Goal: Task Accomplishment & Management: Use online tool/utility

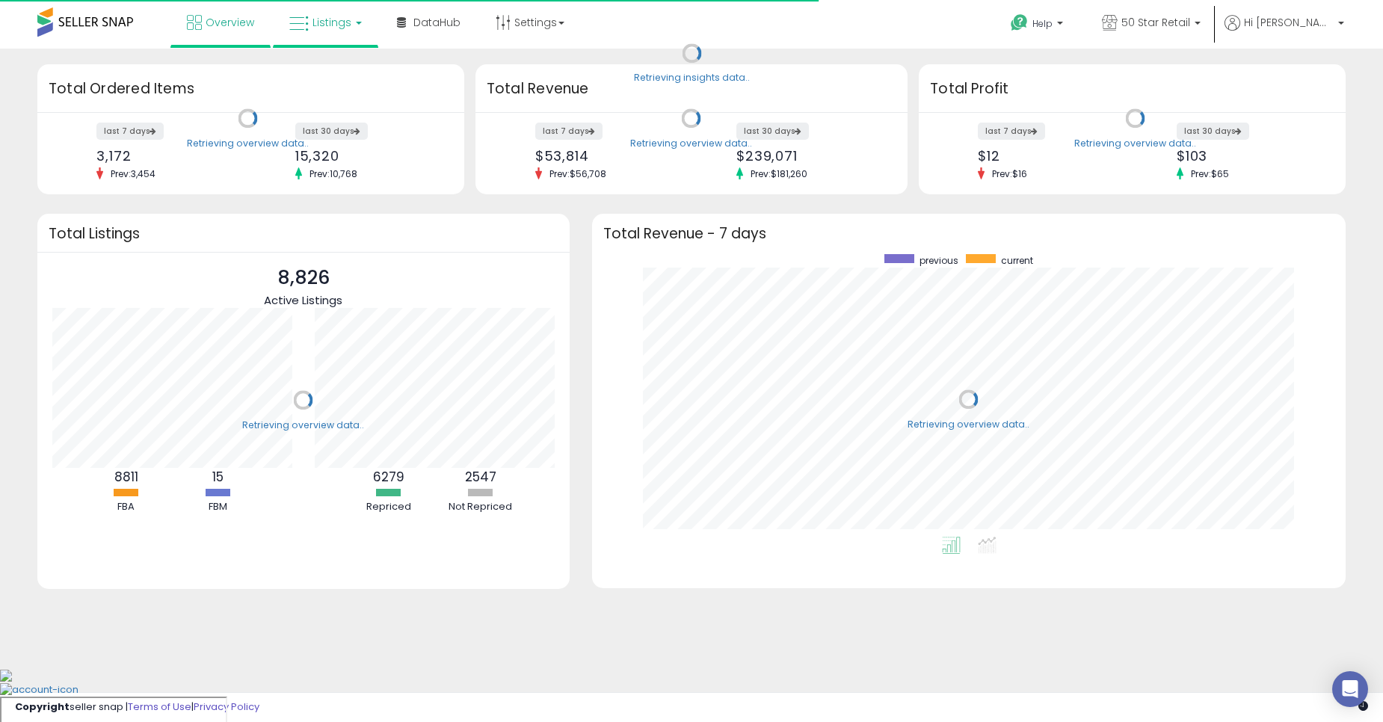
click at [313, 43] on link "Listings" at bounding box center [325, 22] width 95 height 45
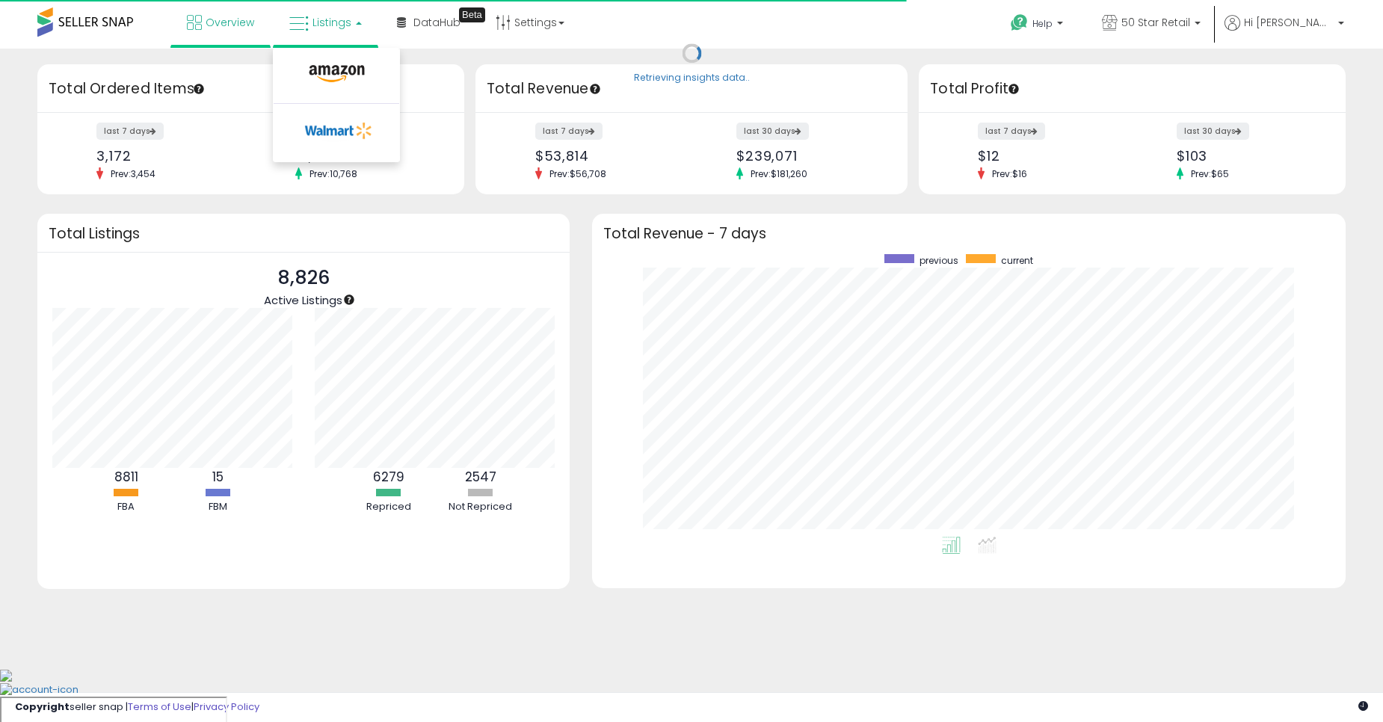
scroll to position [282, 724]
click at [344, 81] on icon at bounding box center [336, 73] width 65 height 19
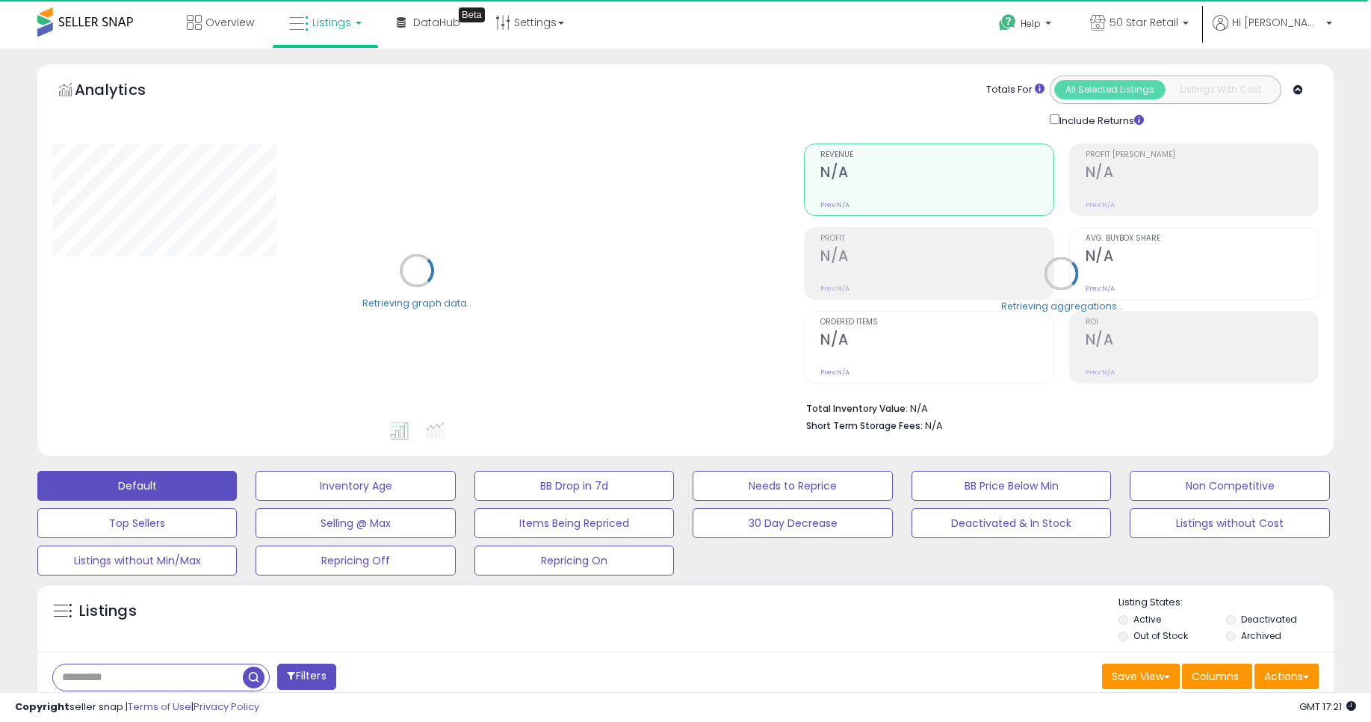
click at [97, 679] on input "text" at bounding box center [148, 677] width 190 height 26
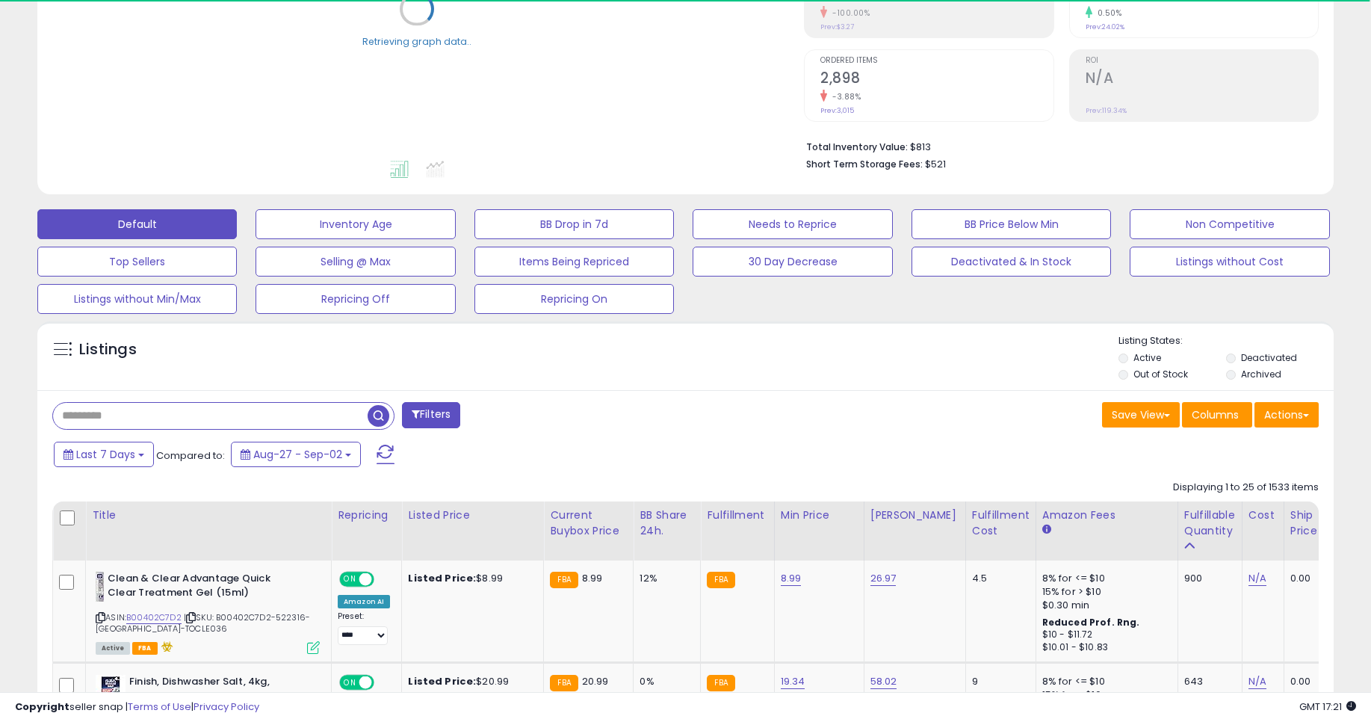
scroll to position [269, 0]
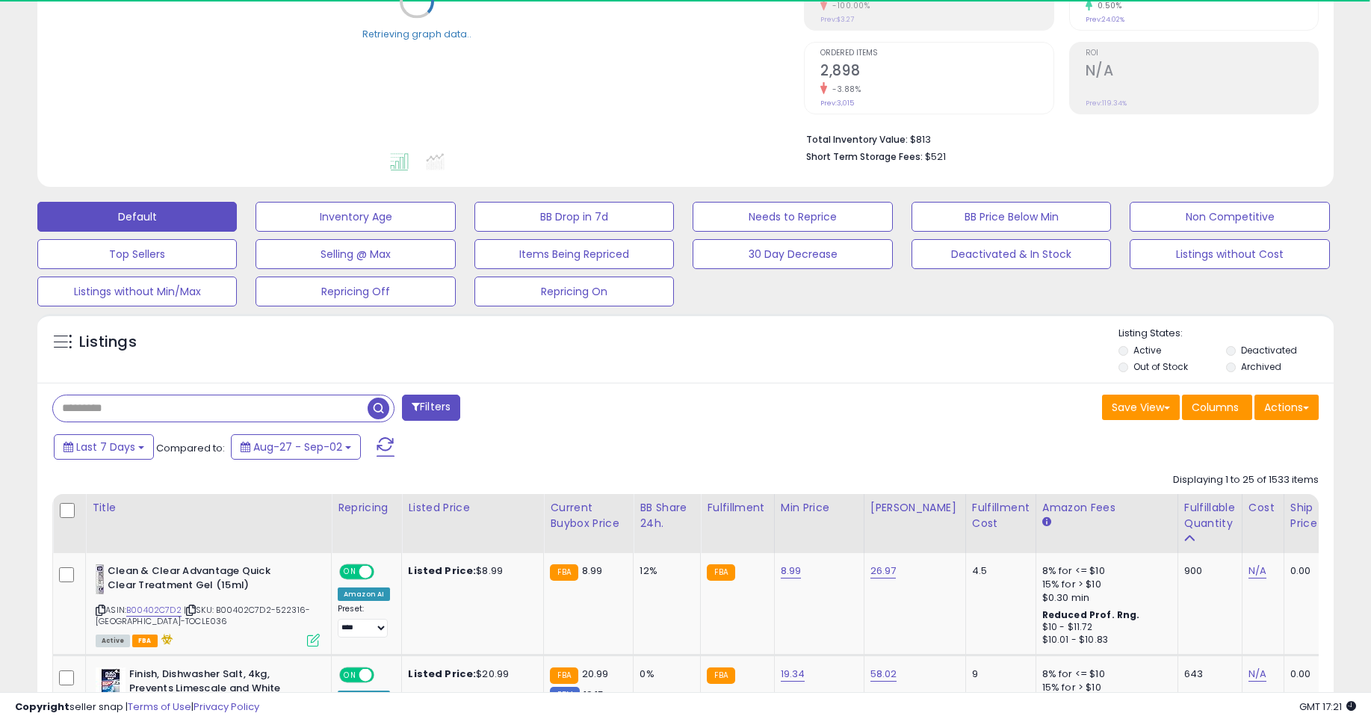
type input "*"
type input "********"
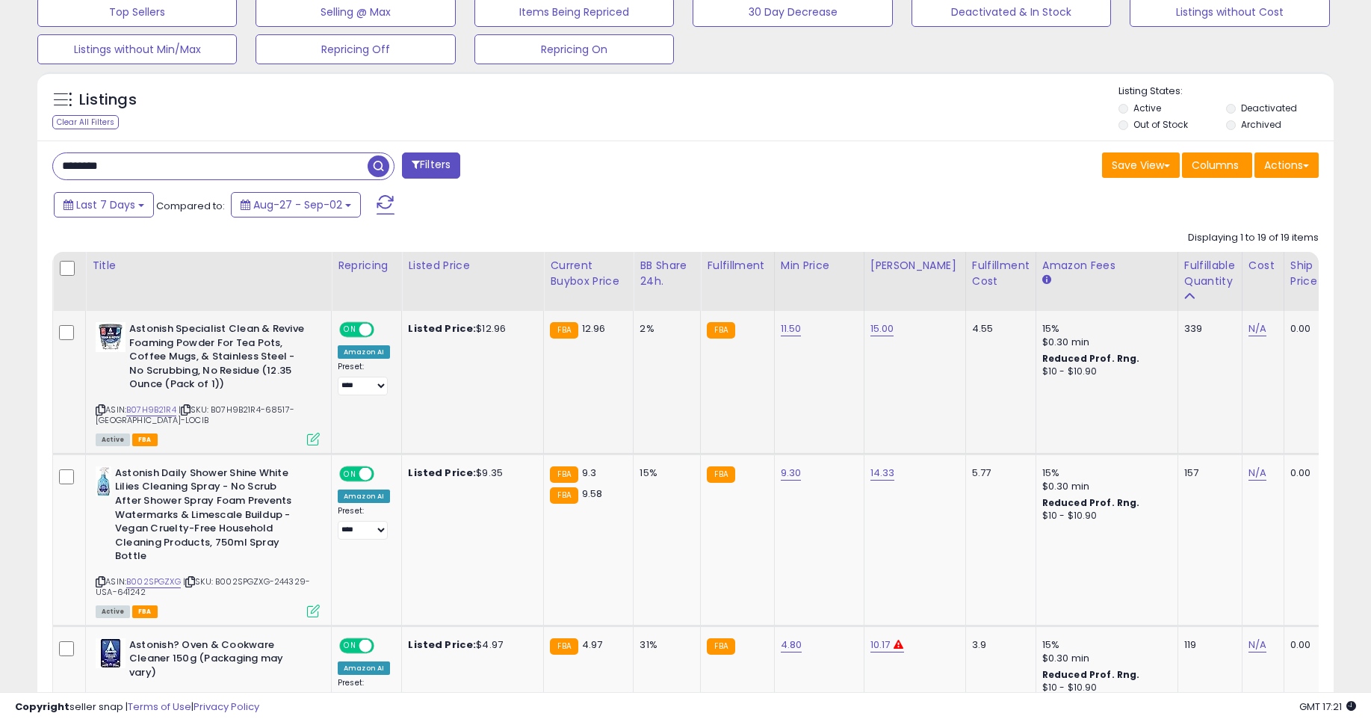
scroll to position [306, 753]
click at [104, 410] on icon at bounding box center [101, 410] width 10 height 8
click at [152, 339] on b "Astonish Specialist Clean & Revive Foaming Powder For Tea Pots, Coffee Mugs, & …" at bounding box center [220, 358] width 182 height 73
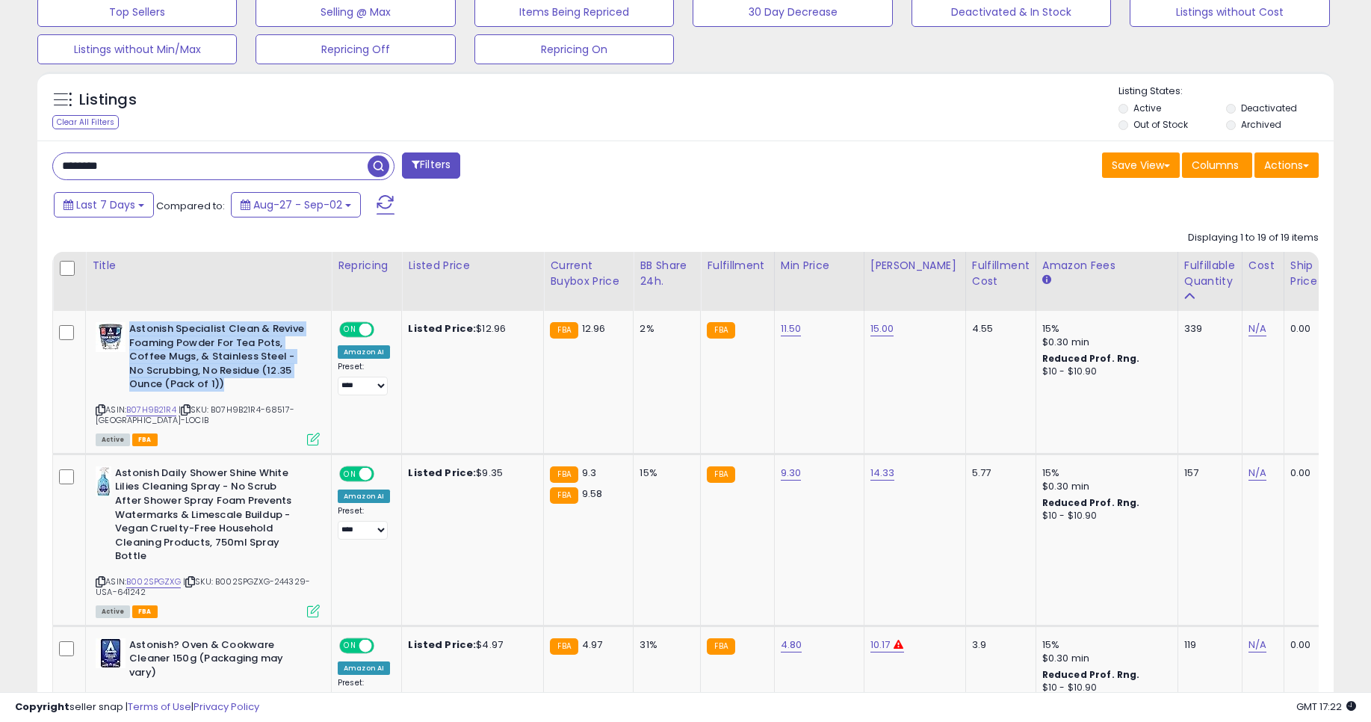
copy b "Astonish Specialist Clean & Revive Foaming Powder For Tea Pots, Coffee Mugs, & …"
click at [1184, 330] on div "339" at bounding box center [1207, 328] width 46 height 13
copy div "339"
click at [167, 514] on b "Astonish Daily Shower Shine White Lilies Cleaning Spray - No Scrub After Shower…" at bounding box center [206, 516] width 182 height 101
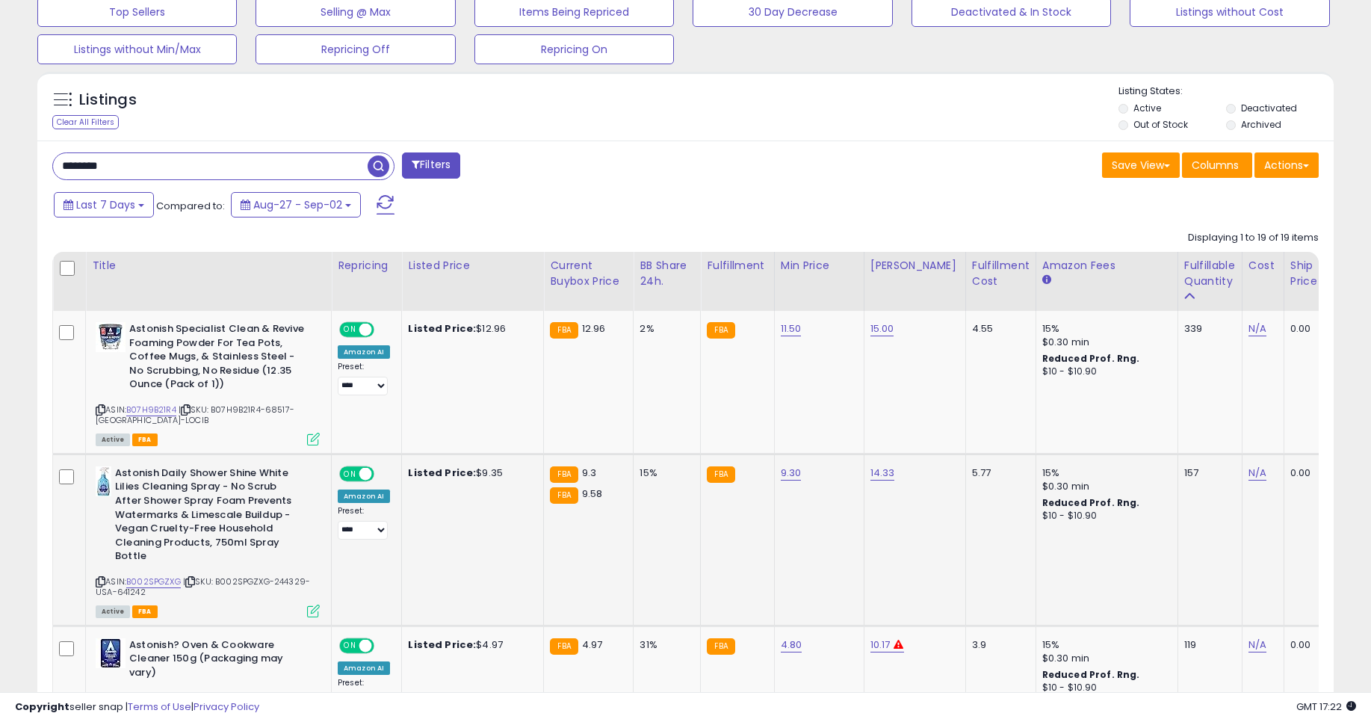
click at [163, 512] on b "Astonish Daily Shower Shine White Lilies Cleaning Spray - No Scrub After Shower…" at bounding box center [206, 516] width 182 height 101
click at [155, 512] on b "Astonish Daily Shower Shine White Lilies Cleaning Spray - No Scrub After Shower…" at bounding box center [206, 516] width 182 height 101
click at [158, 510] on b "Astonish Daily Shower Shine White Lilies Cleaning Spray - No Scrub After Shower…" at bounding box center [206, 516] width 182 height 101
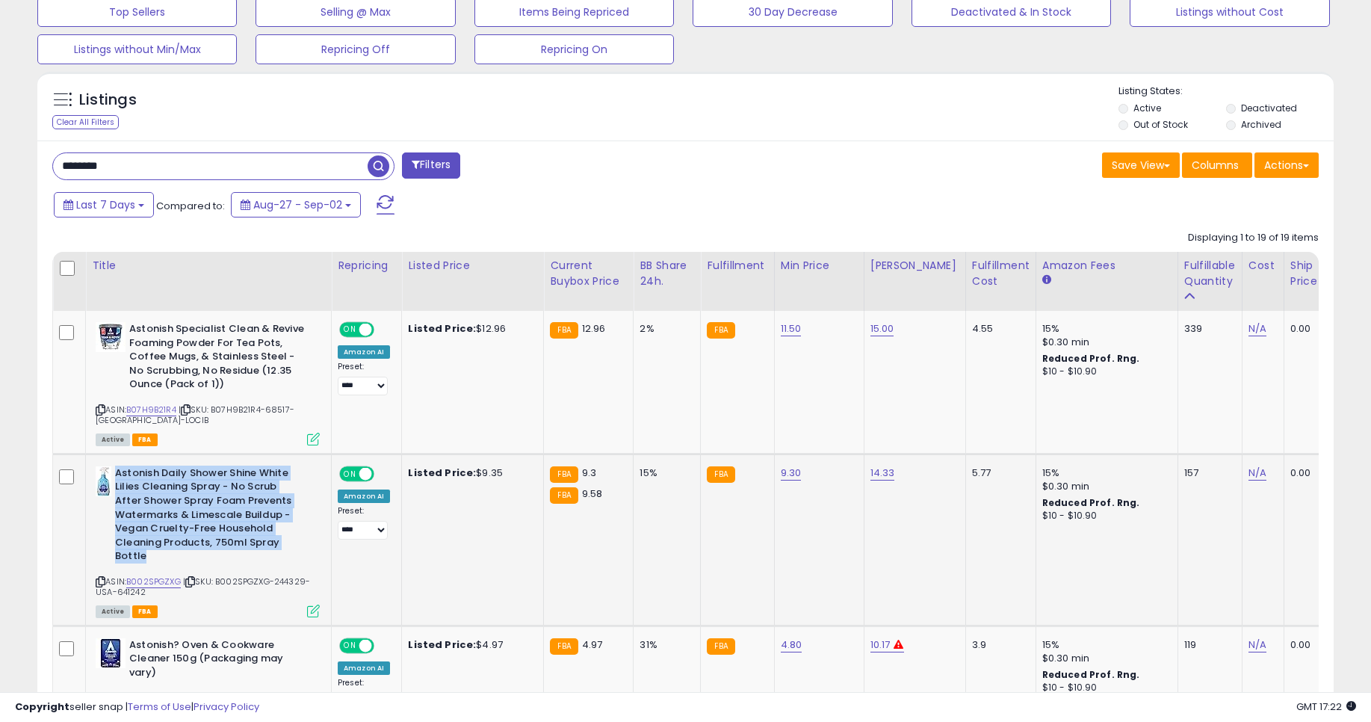
click at [158, 510] on b "Astonish Daily Shower Shine White Lilies Cleaning Spray - No Scrub After Shower…" at bounding box center [206, 516] width 182 height 101
copy b "Astonish Daily Shower Shine White Lilies Cleaning Spray - No Scrub After Shower…"
click at [102, 585] on icon at bounding box center [101, 582] width 10 height 8
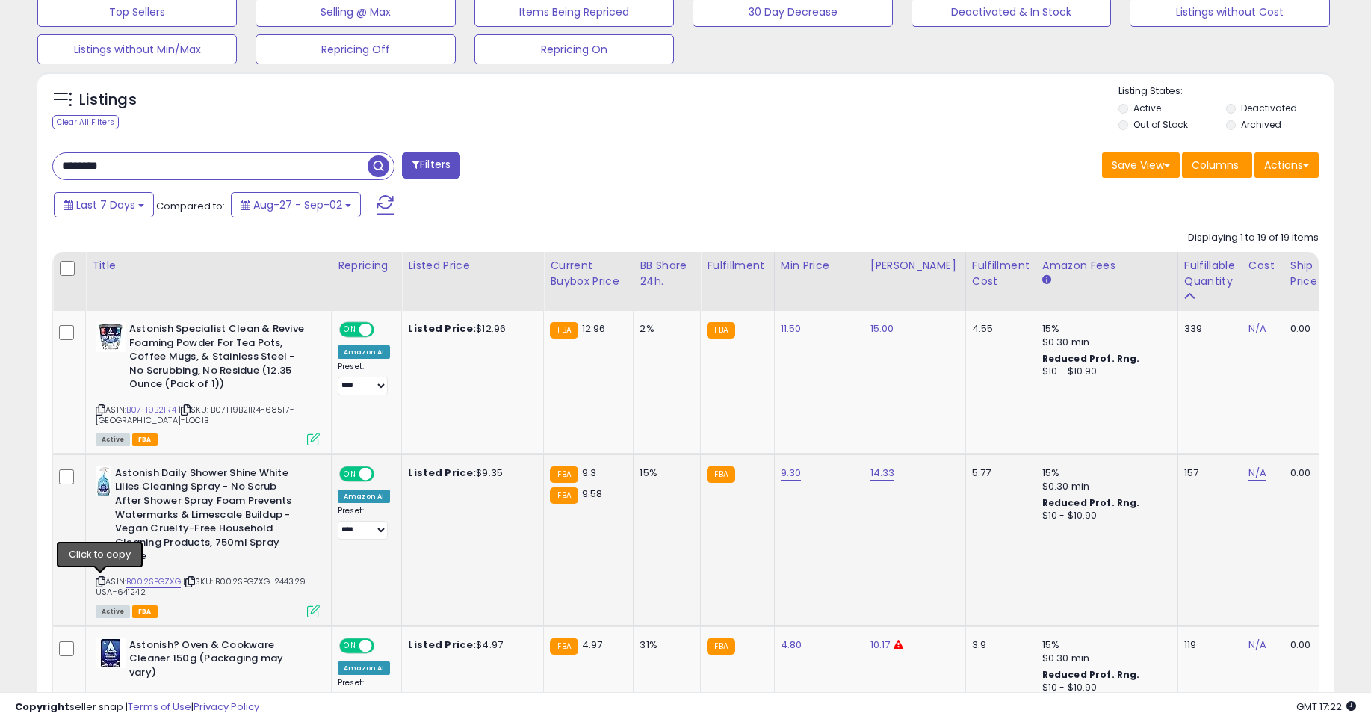
click at [103, 578] on icon at bounding box center [101, 582] width 10 height 8
click at [1184, 474] on div "157" at bounding box center [1207, 472] width 46 height 13
copy div "157"
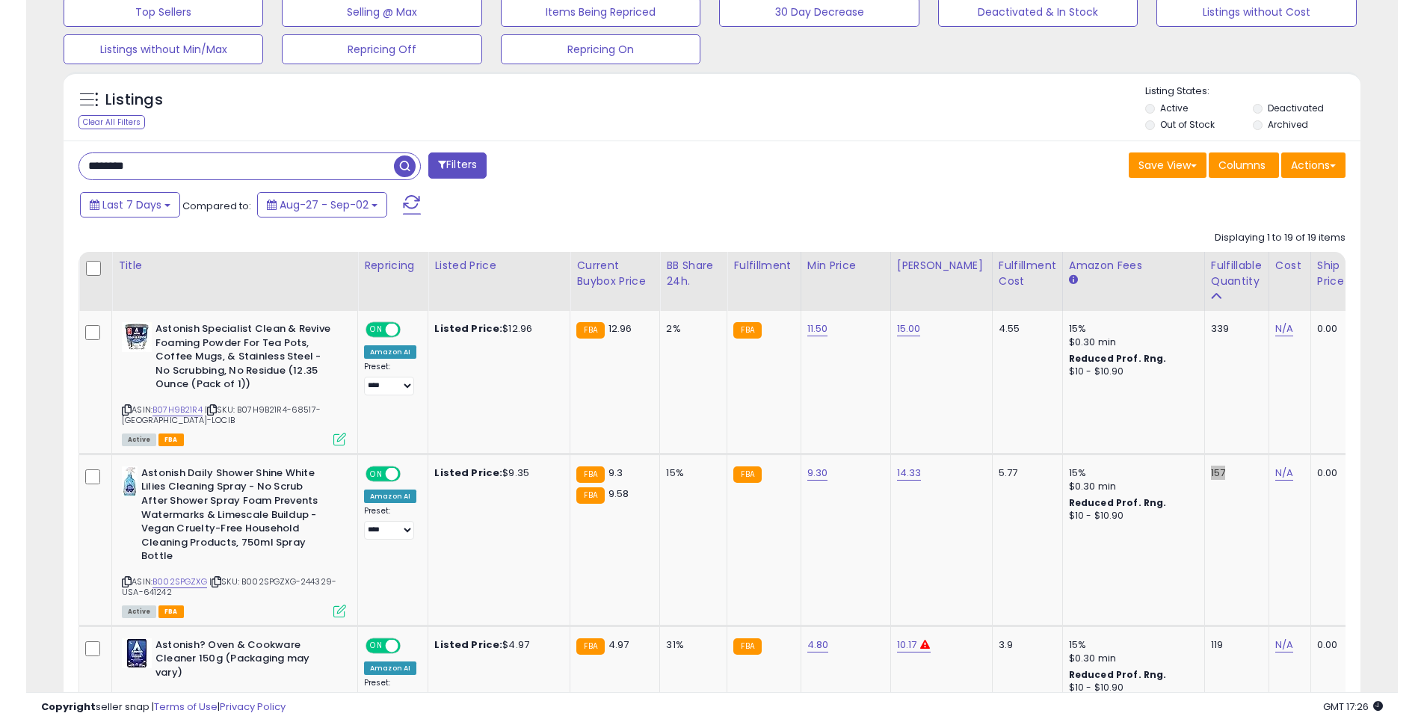
scroll to position [306, 782]
